Goal: Find specific page/section: Find specific page/section

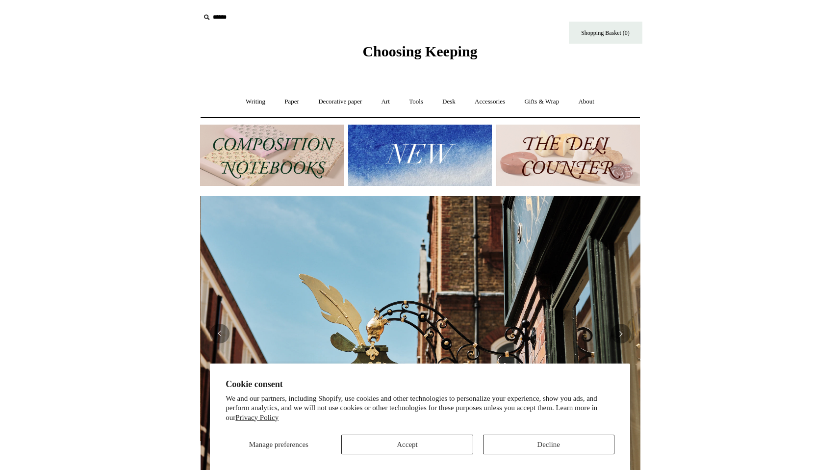
scroll to position [0, 440]
click at [290, 103] on link "Paper +" at bounding box center [292, 102] width 32 height 26
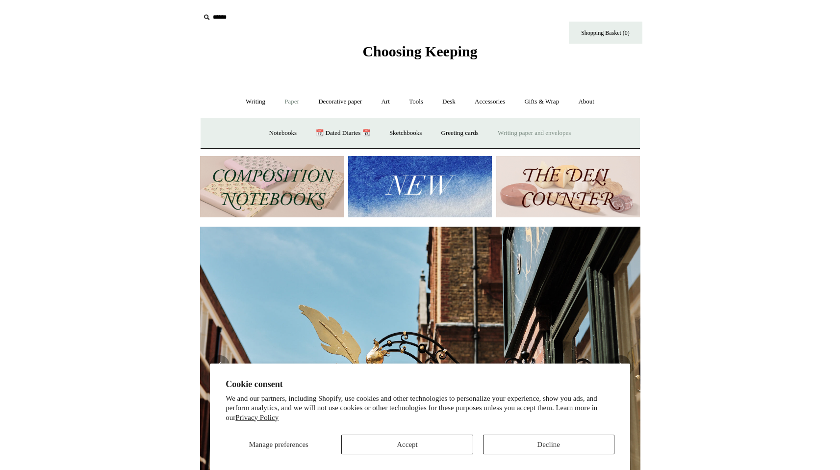
click at [541, 135] on link "Writing paper and envelopes +" at bounding box center [534, 133] width 91 height 26
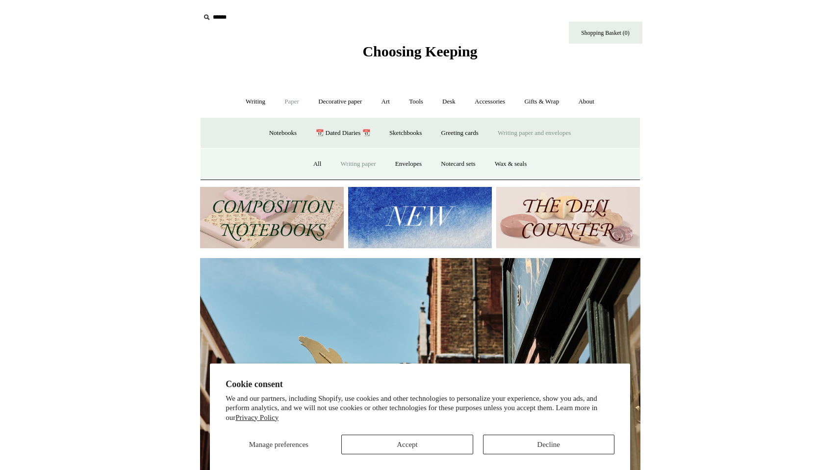
click at [355, 167] on link "Writing paper" at bounding box center [358, 164] width 53 height 26
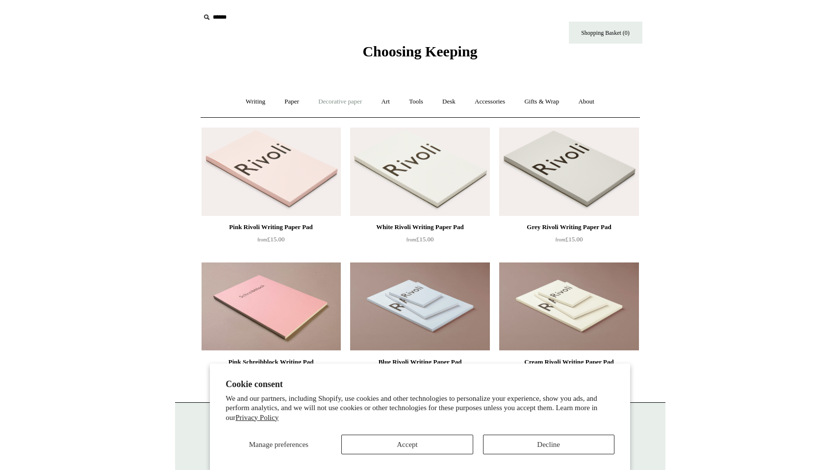
click at [331, 106] on link "Decorative paper +" at bounding box center [339, 102] width 61 height 26
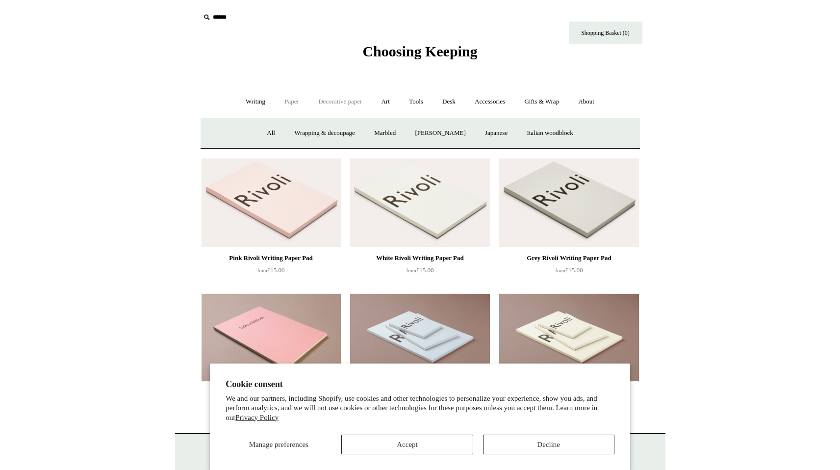
click at [292, 108] on link "Paper +" at bounding box center [292, 102] width 32 height 26
click at [518, 130] on link "Writing paper and envelopes +" at bounding box center [534, 133] width 91 height 26
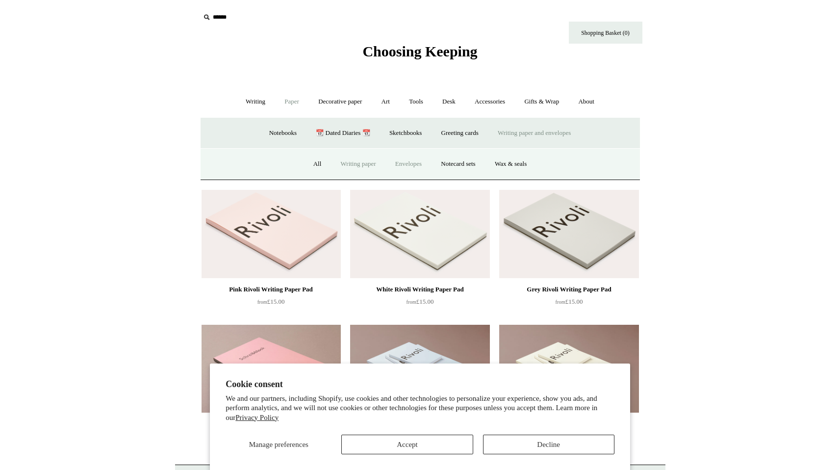
click at [412, 165] on link "Envelopes" at bounding box center [408, 164] width 44 height 26
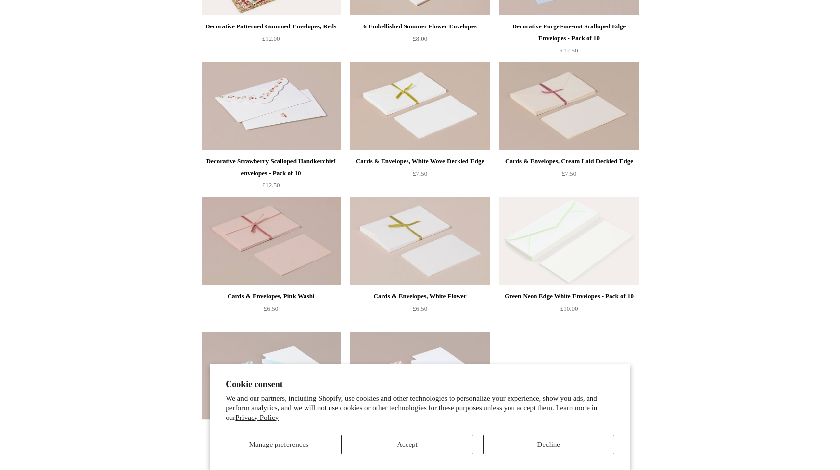
scroll to position [470, 0]
click at [517, 441] on button "Decline" at bounding box center [548, 444] width 131 height 20
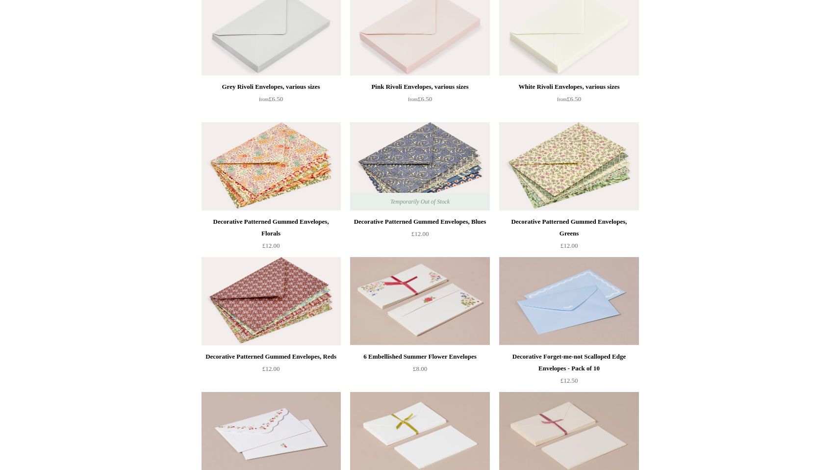
scroll to position [8, 0]
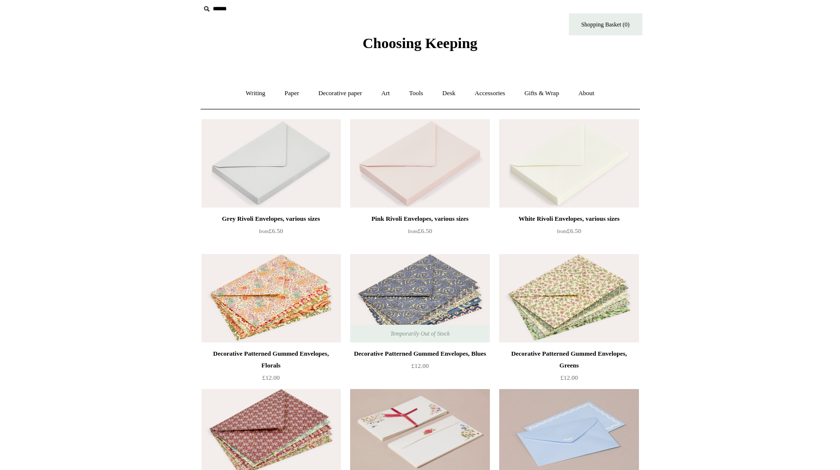
click at [578, 152] on img at bounding box center [568, 163] width 139 height 88
click at [290, 92] on link "Paper +" at bounding box center [292, 93] width 32 height 26
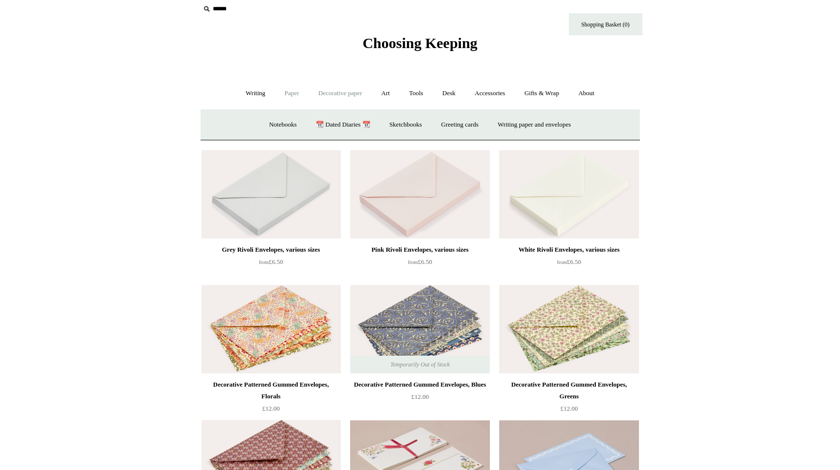
click at [341, 99] on link "Decorative paper +" at bounding box center [339, 93] width 61 height 26
click at [245, 93] on link "Writing +" at bounding box center [255, 93] width 37 height 26
